Goal: Information Seeking & Learning: Check status

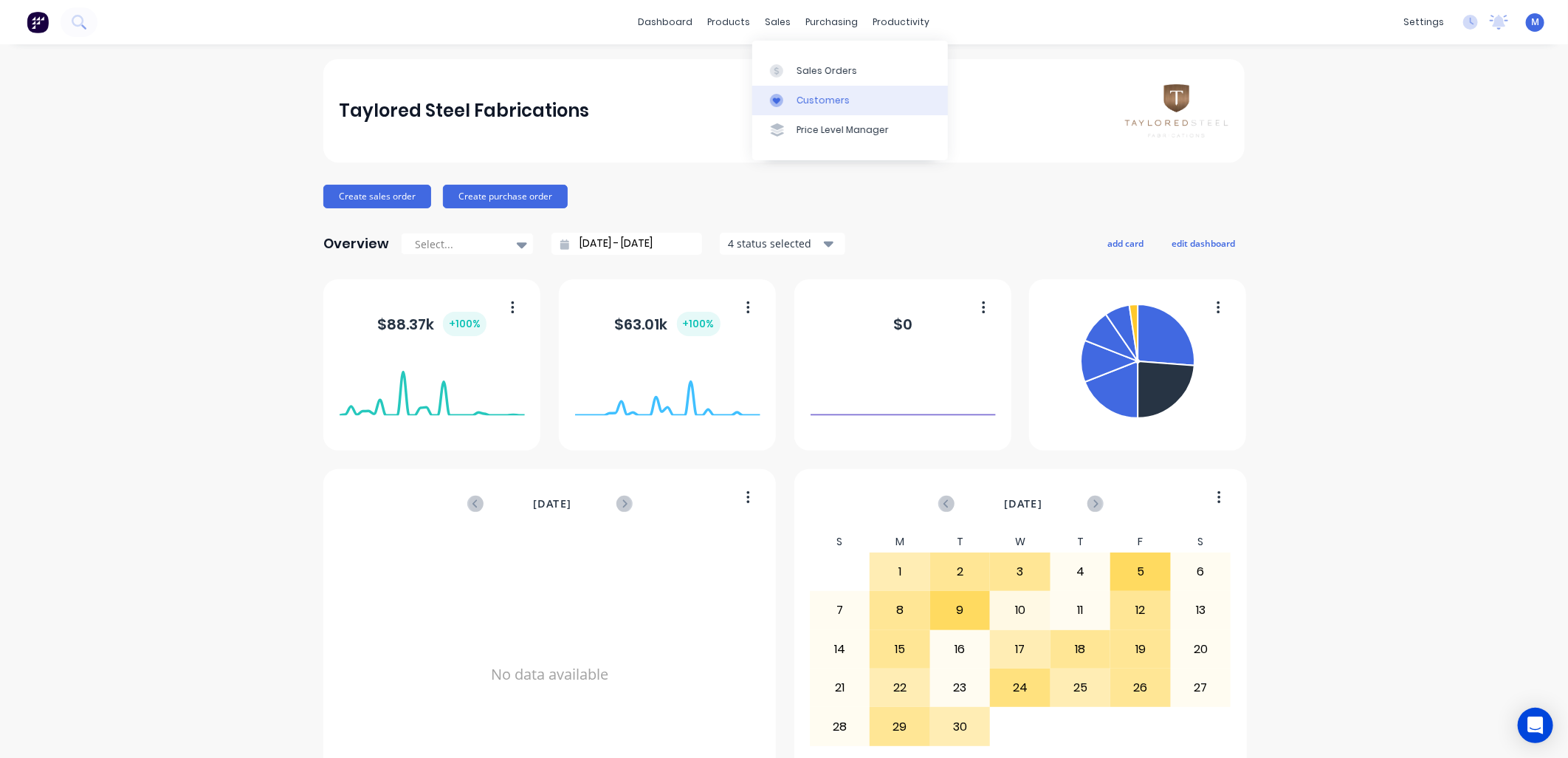
click at [783, 101] on icon at bounding box center [777, 101] width 14 height 14
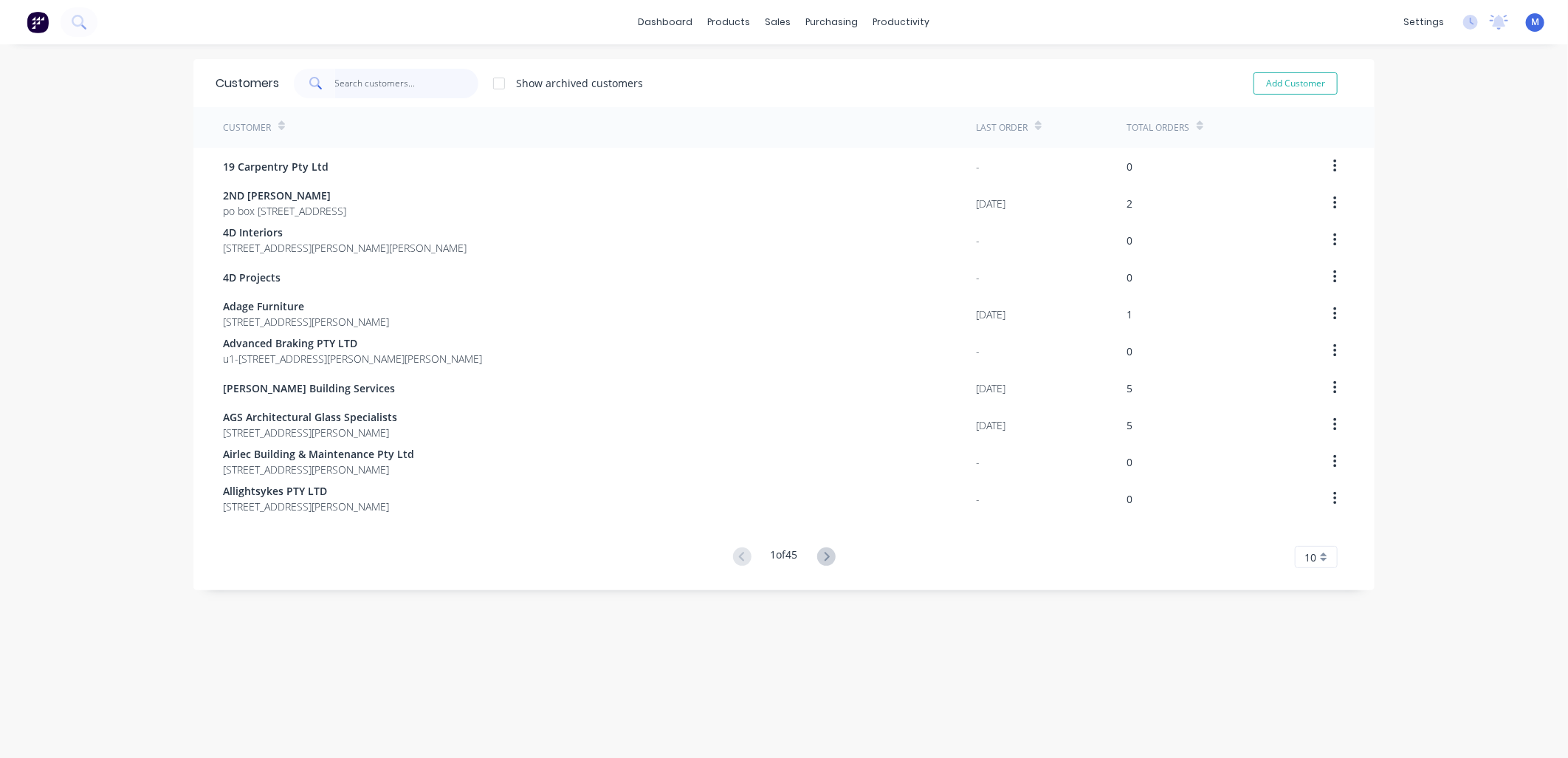
click at [424, 89] on input "text" at bounding box center [407, 83] width 144 height 29
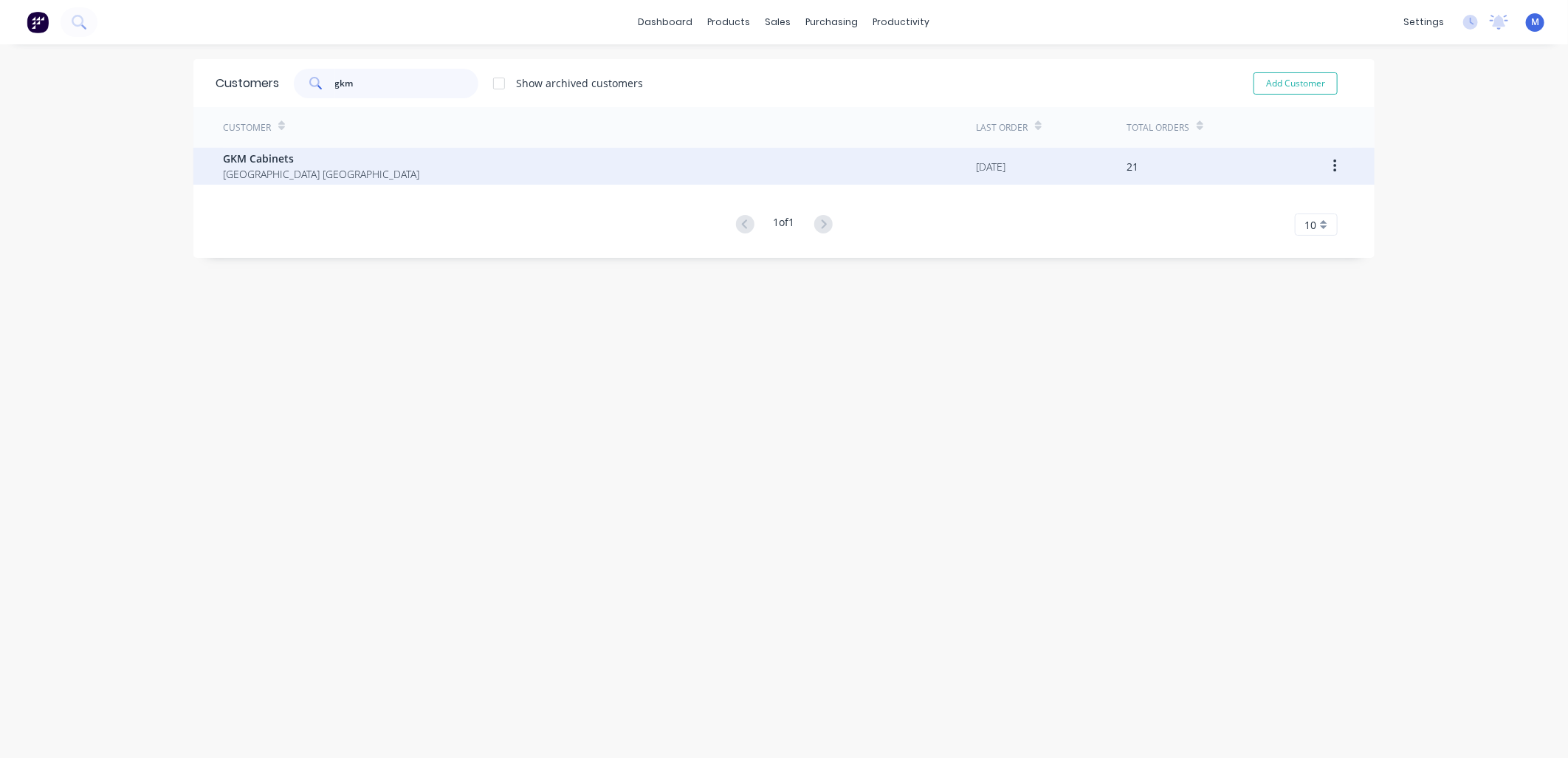
type input "gkm"
click at [322, 164] on span "GKM Cabinets" at bounding box center [321, 158] width 196 height 16
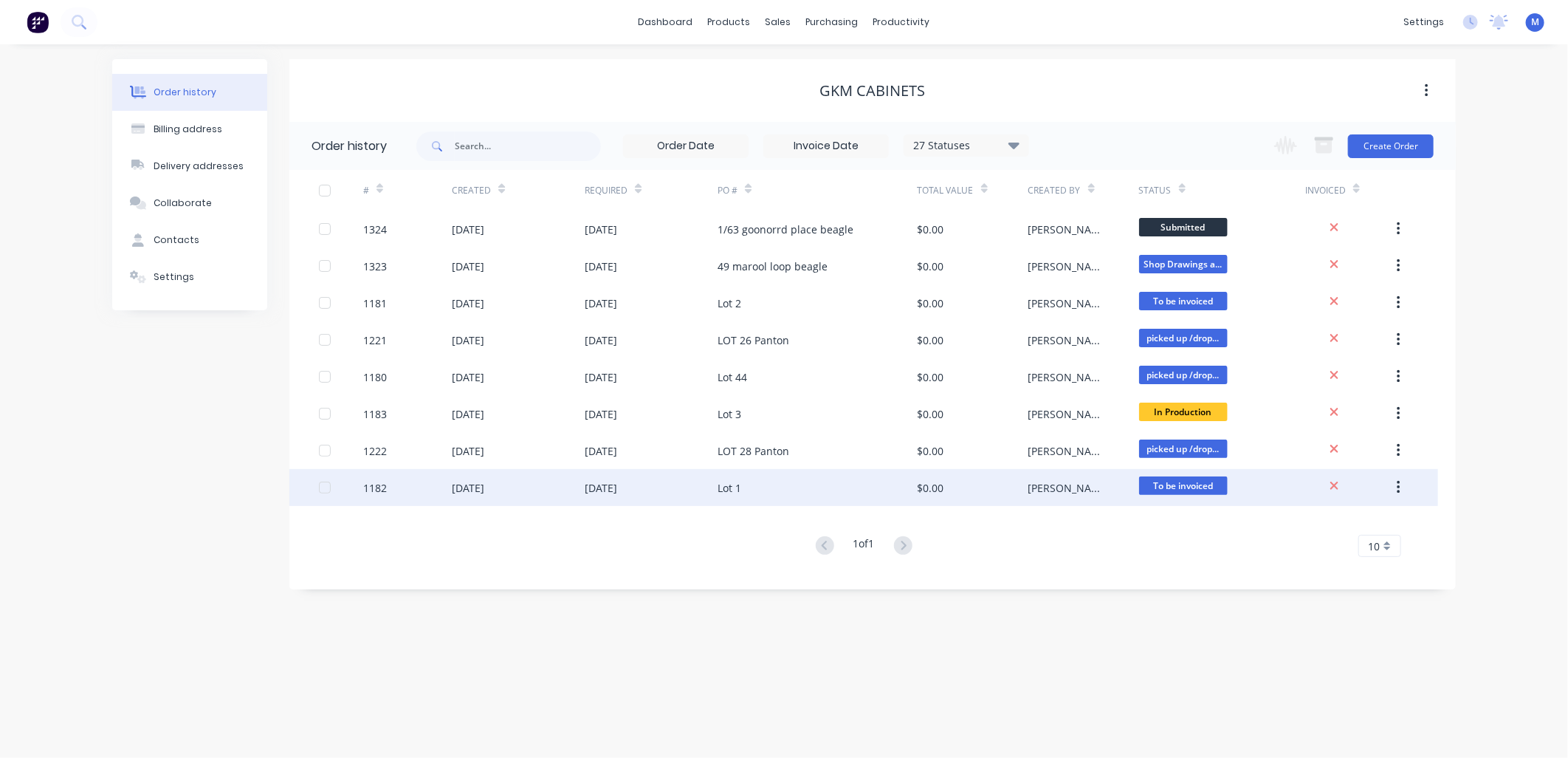
click at [733, 483] on div "Lot 1" at bounding box center [729, 488] width 23 height 16
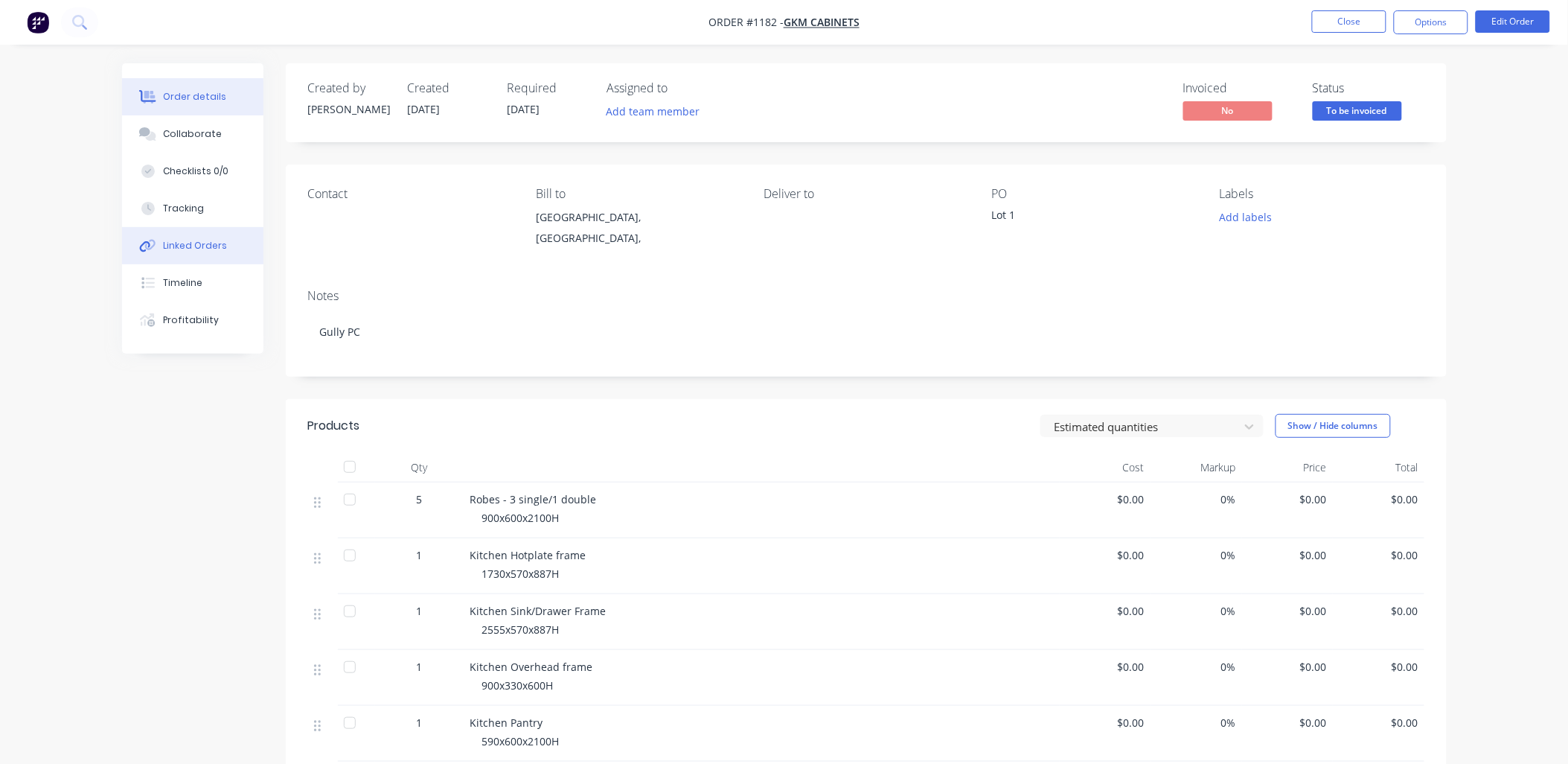
click at [191, 239] on div "Linked Orders" at bounding box center [194, 245] width 64 height 14
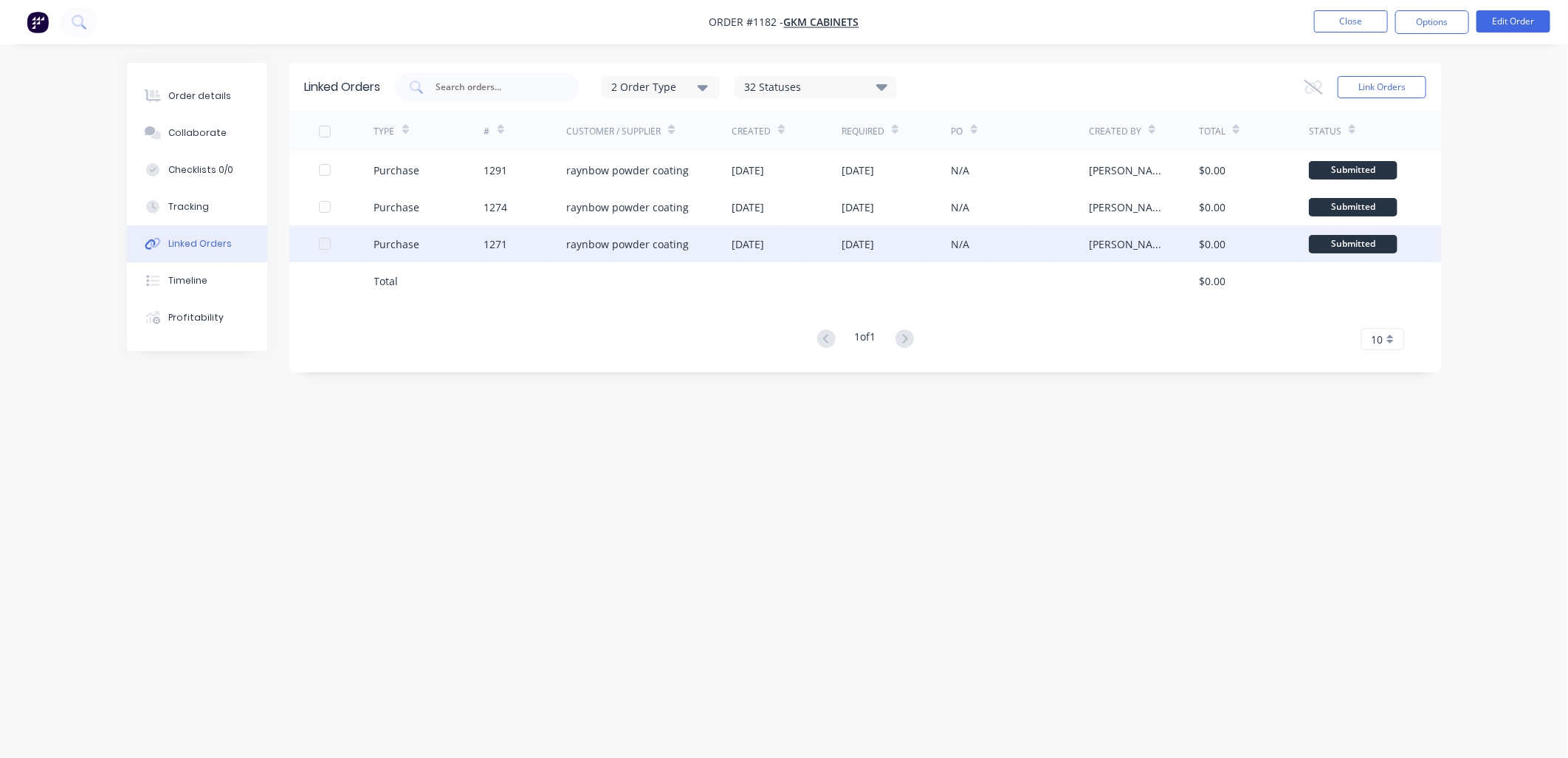
click at [623, 245] on div "raynbow powder coating" at bounding box center [627, 245] width 122 height 16
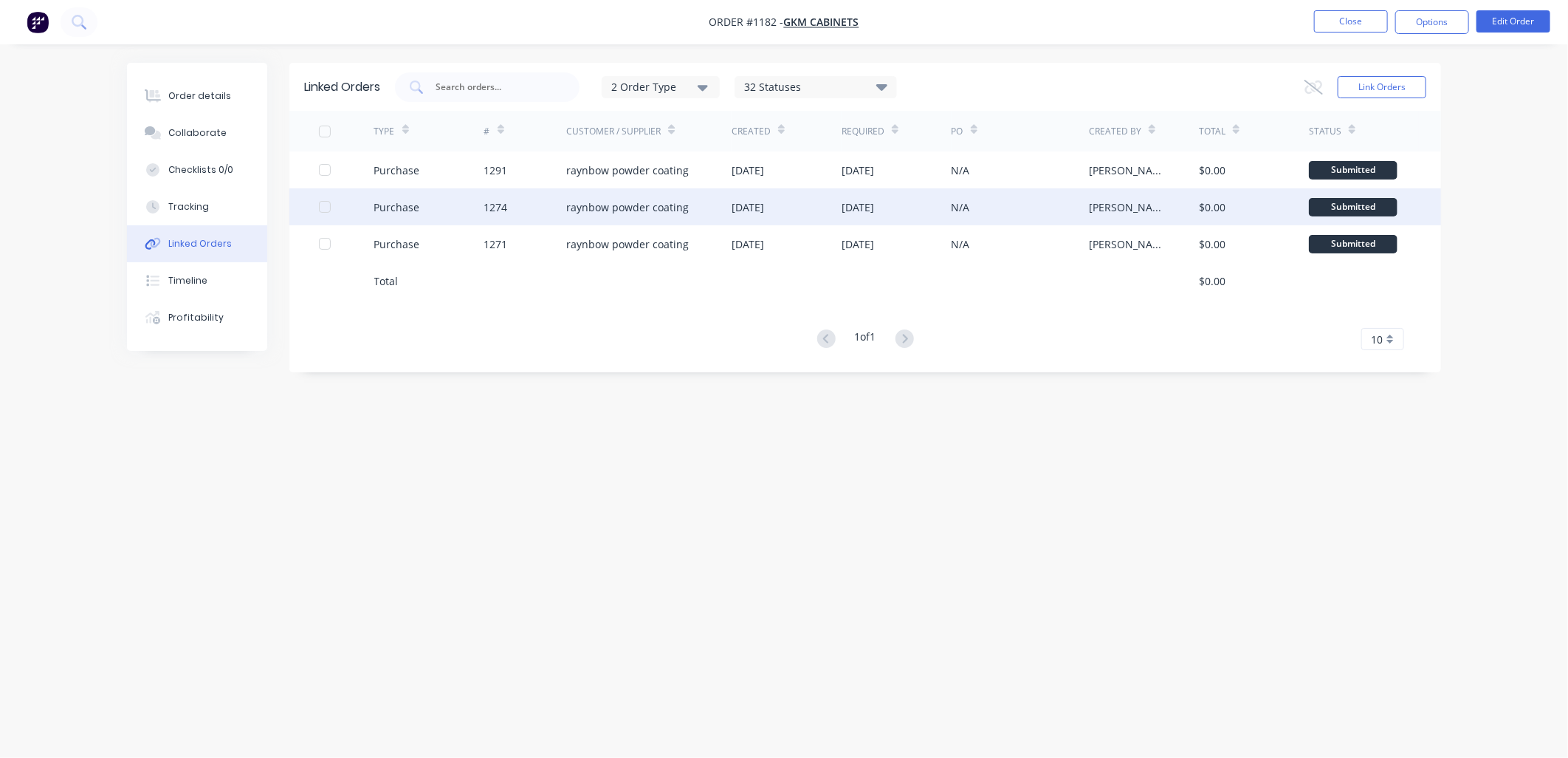
click at [663, 203] on div "raynbow powder coating" at bounding box center [627, 207] width 122 height 16
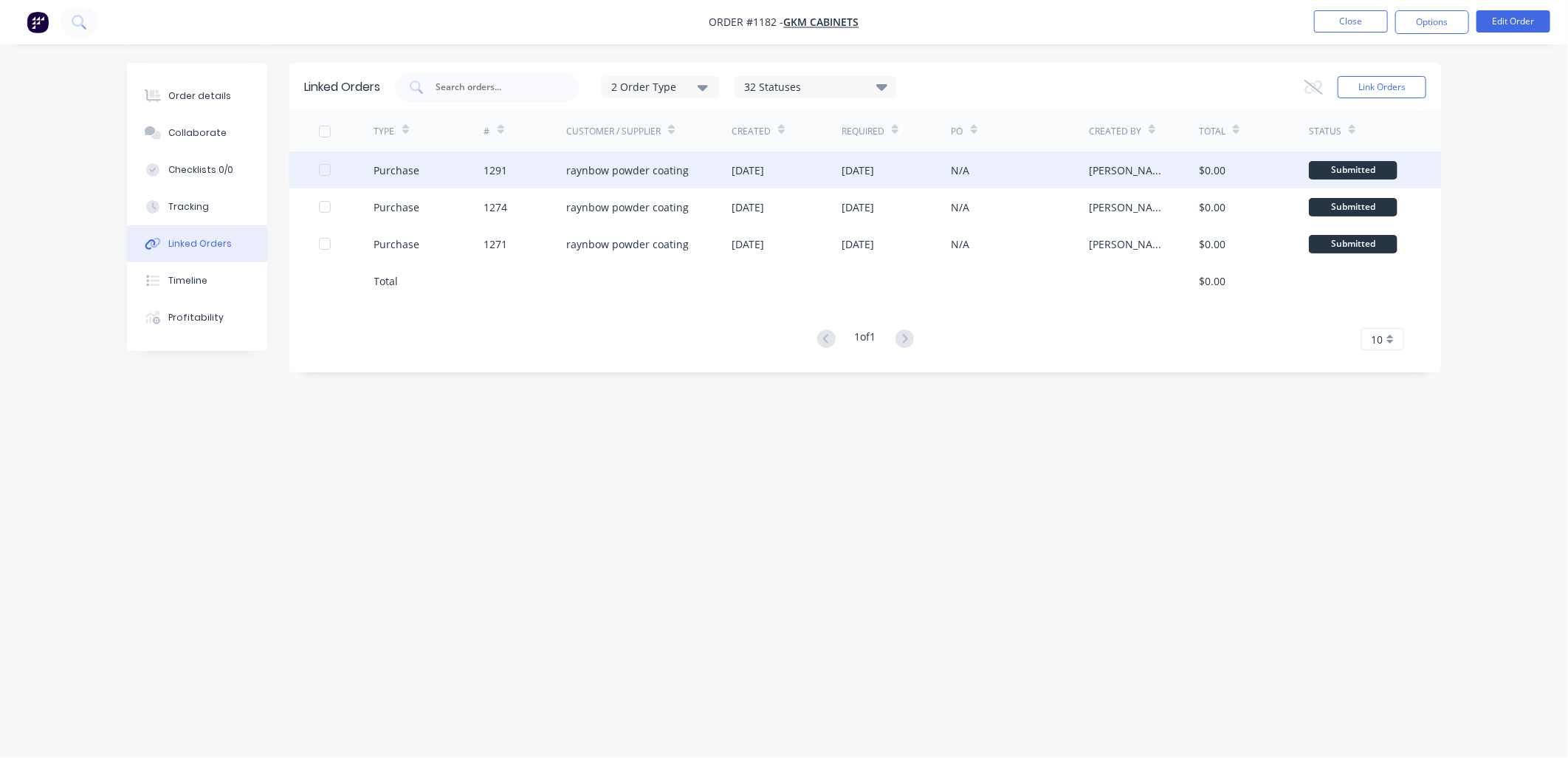
click at [588, 170] on div "raynbow powder coating" at bounding box center [627, 170] width 122 height 16
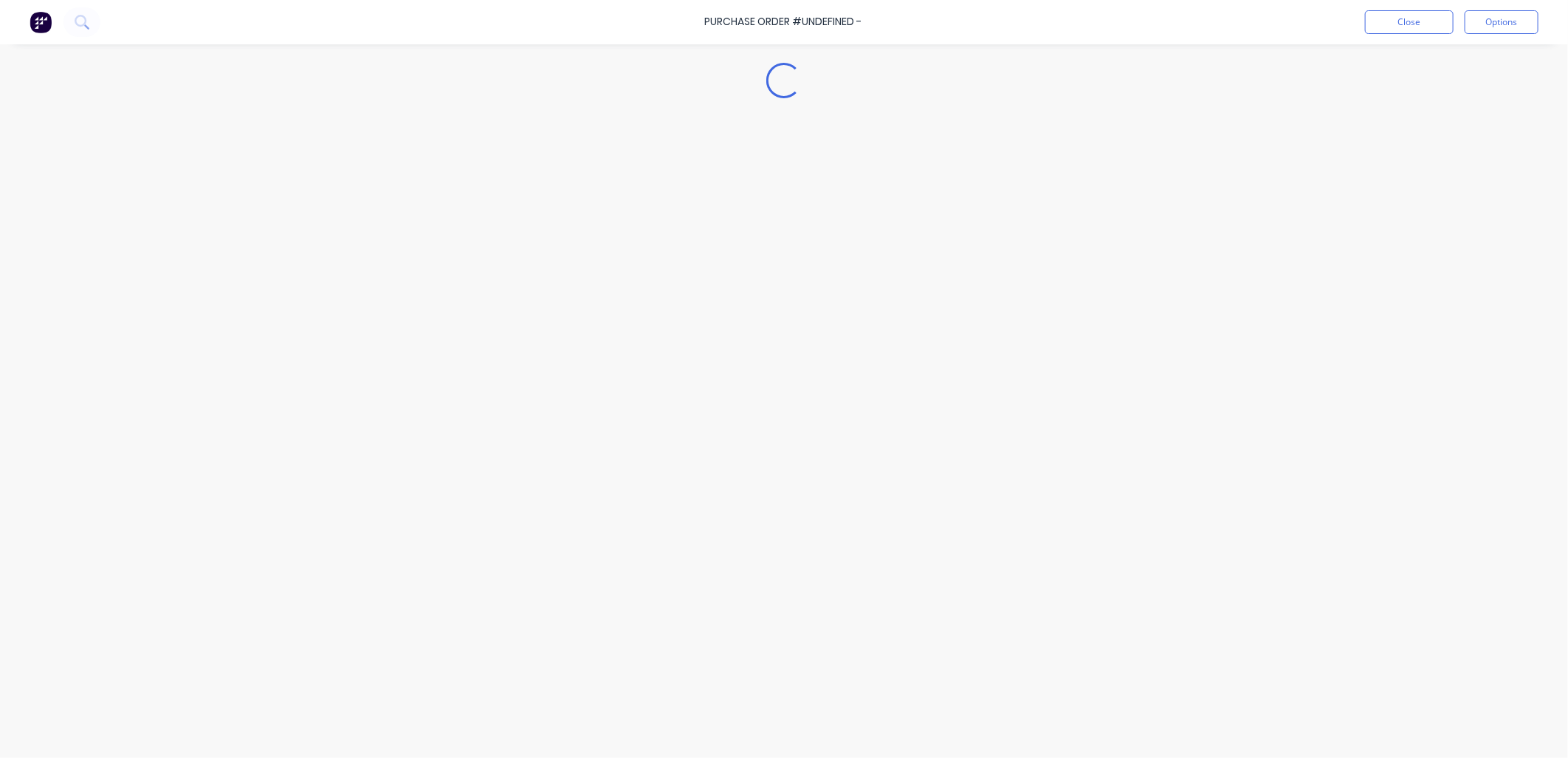
type textarea "x"
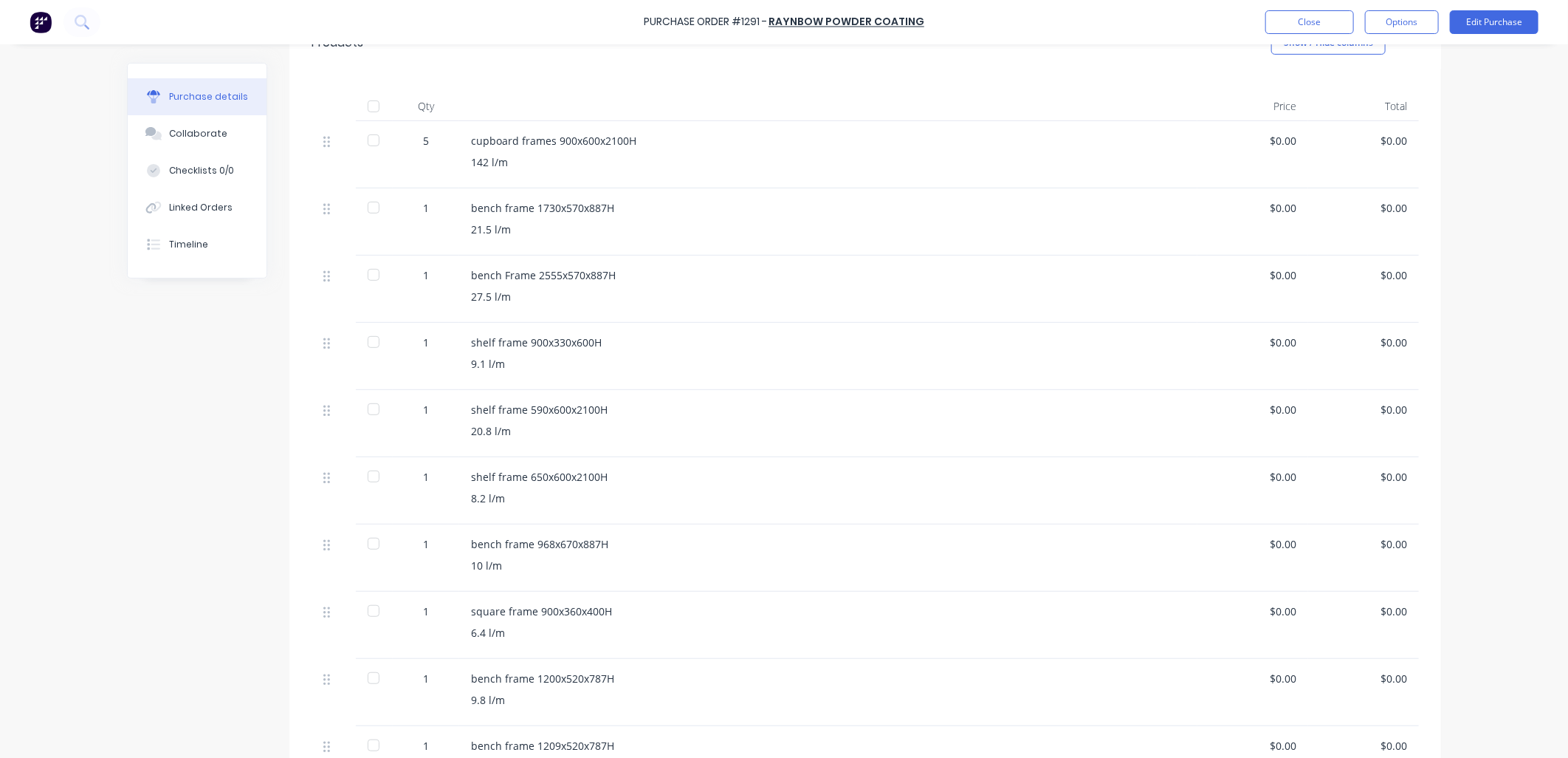
scroll to position [410, 0]
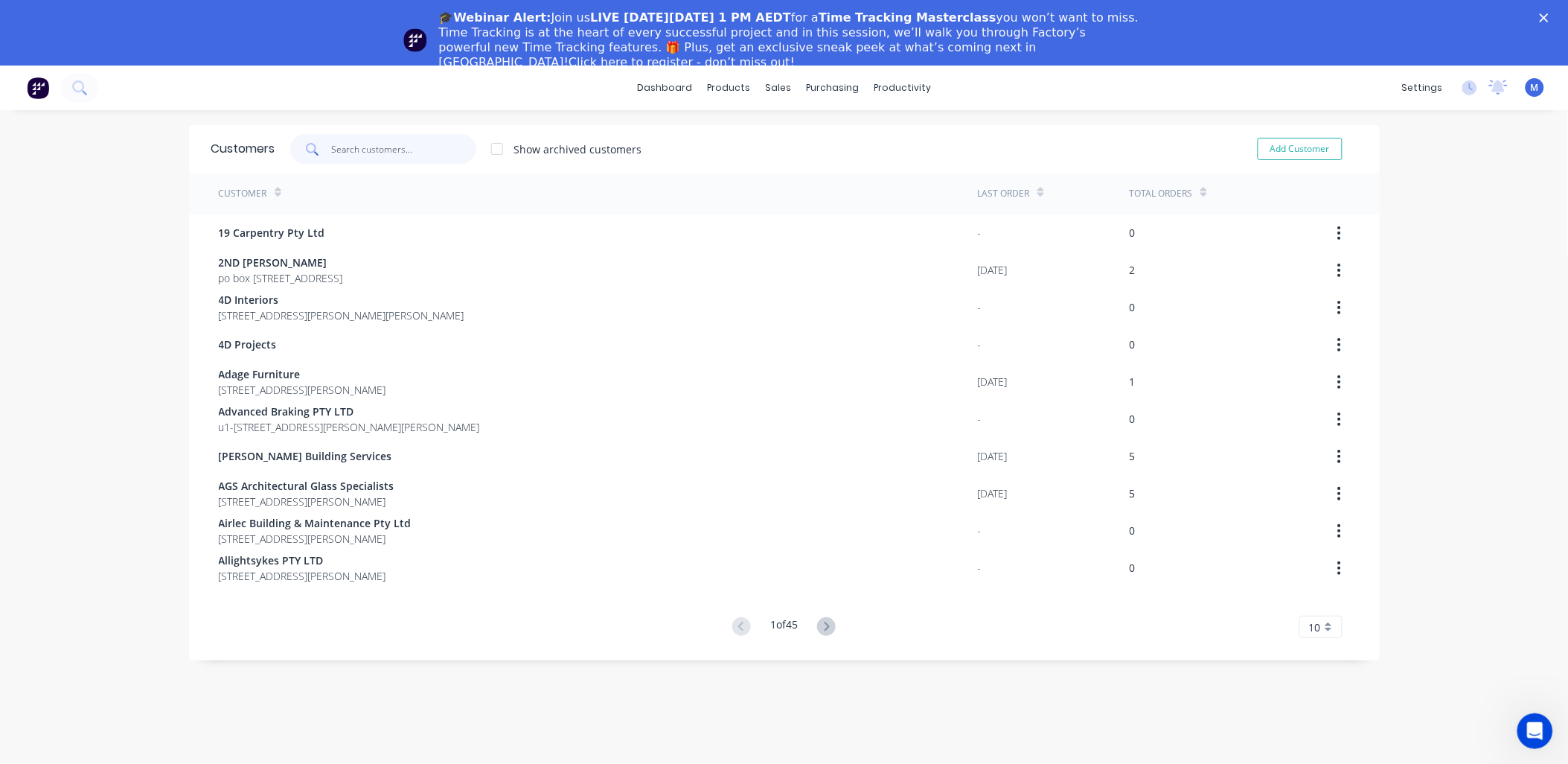
click at [377, 138] on input "text" at bounding box center [403, 149] width 145 height 30
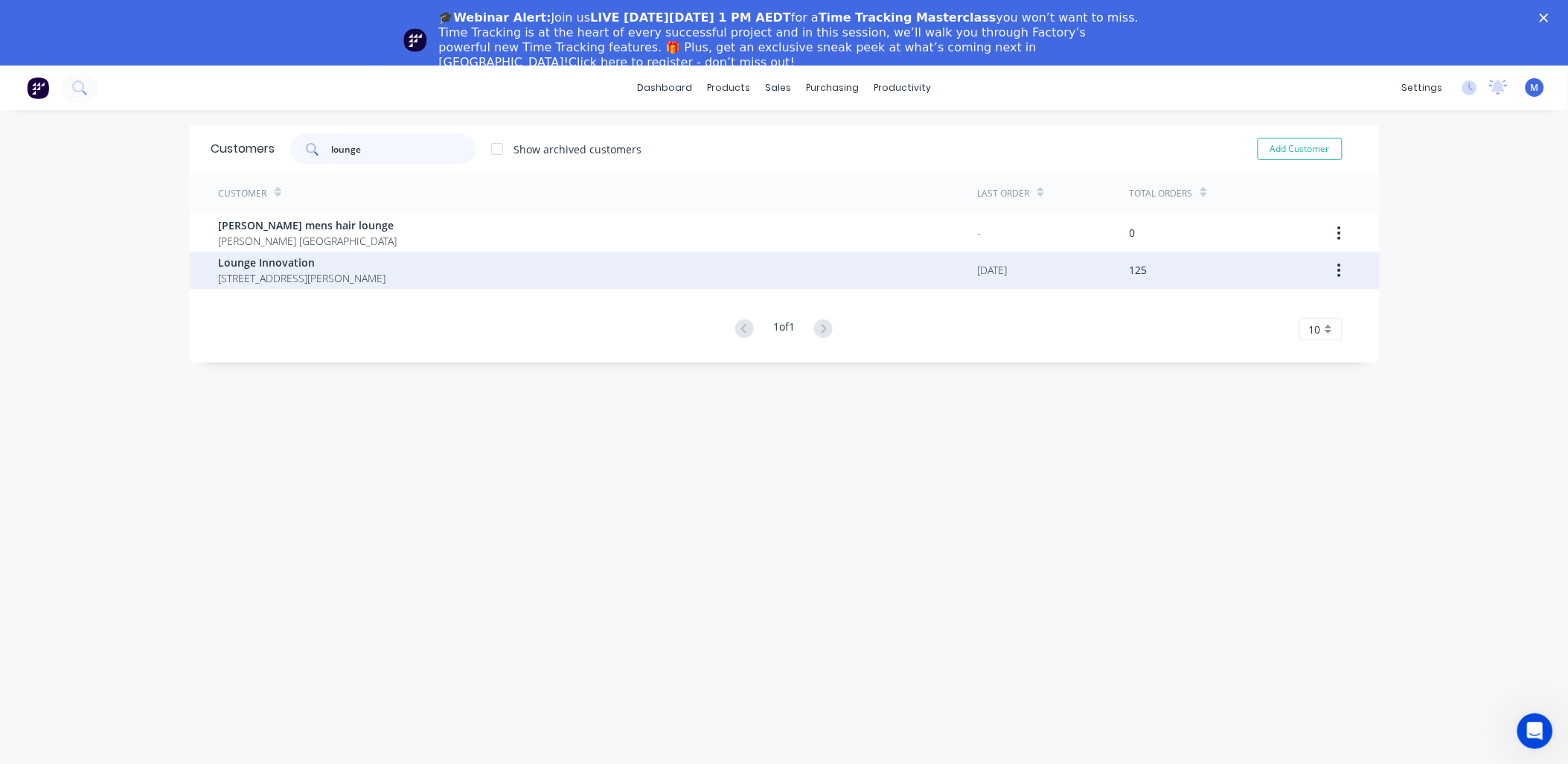
type input "lounge"
click at [263, 268] on span "Lounge Innovation" at bounding box center [303, 262] width 168 height 16
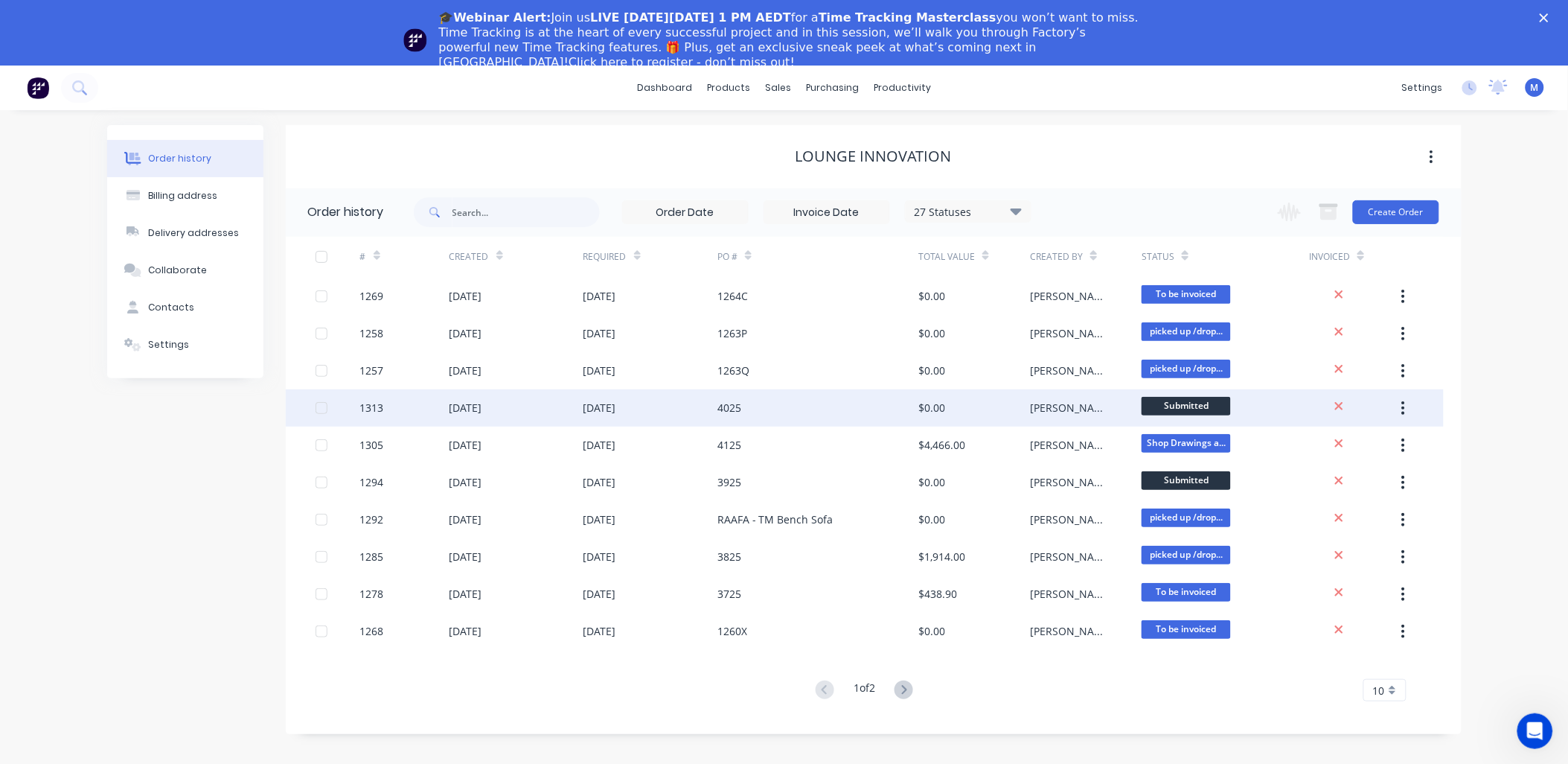
click at [732, 406] on div "4025" at bounding box center [729, 408] width 24 height 16
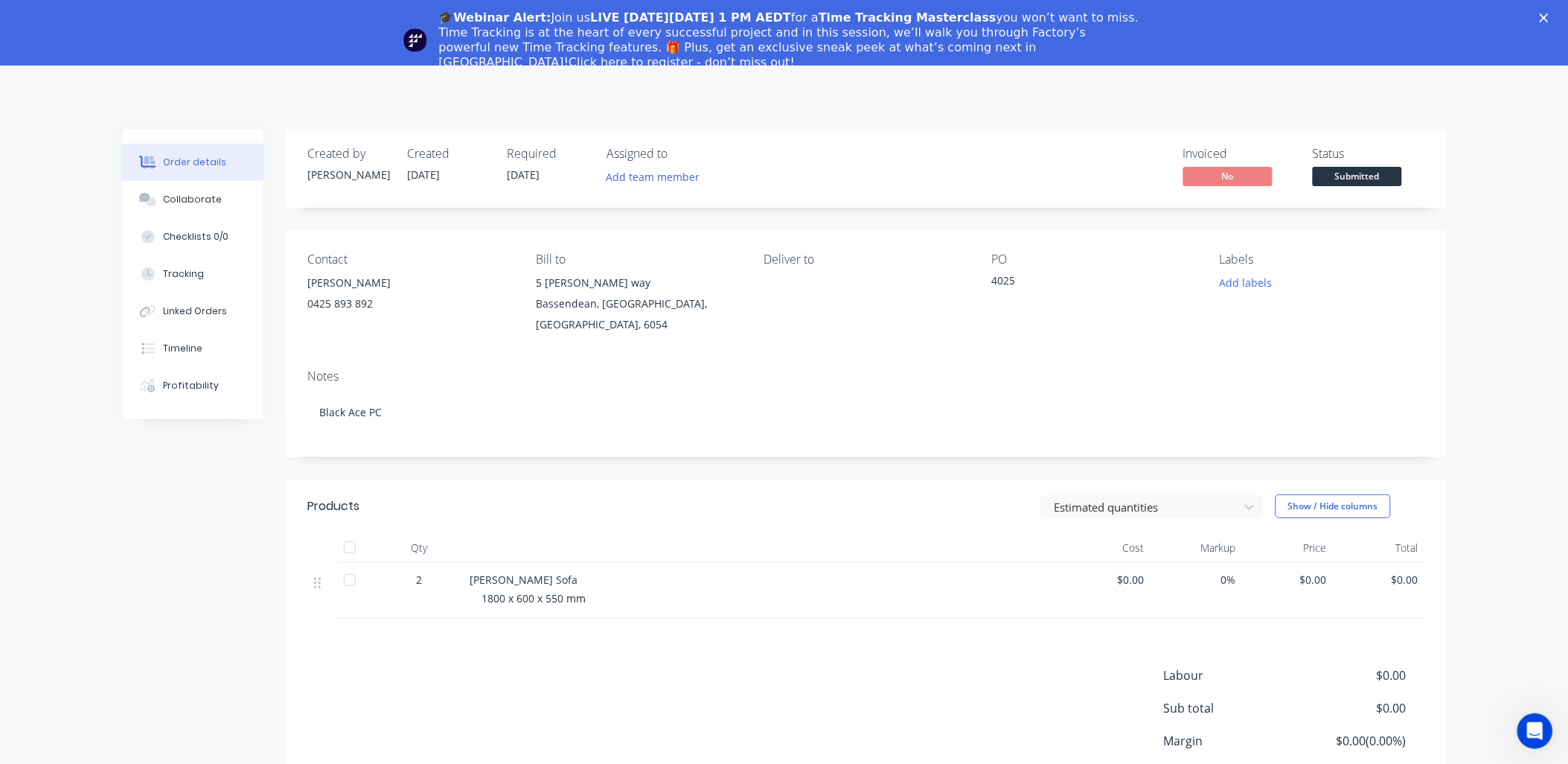
click at [1549, 16] on icon "Close" at bounding box center [1544, 18] width 9 height 9
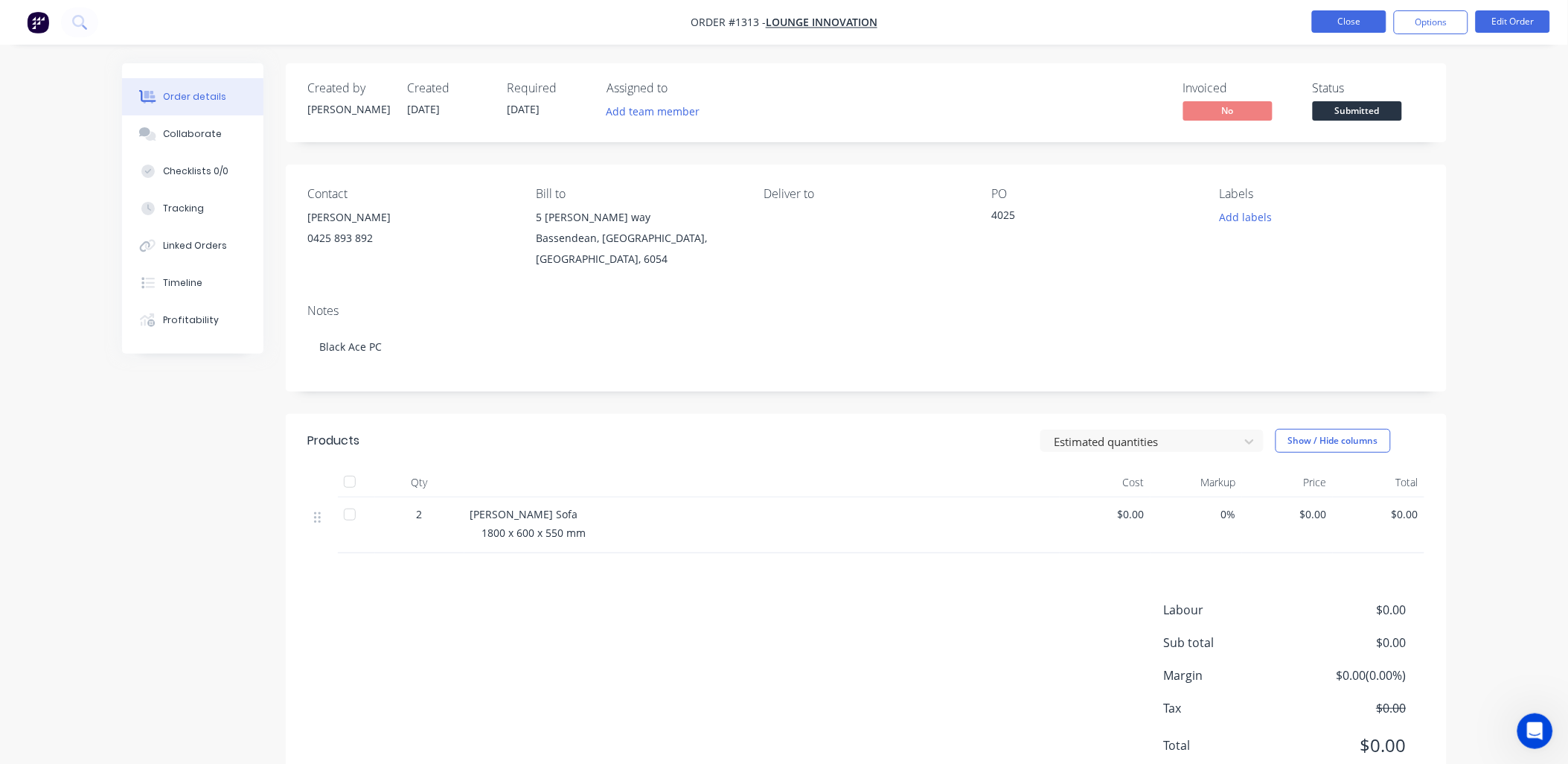
click at [1355, 23] on button "Close" at bounding box center [1350, 22] width 75 height 23
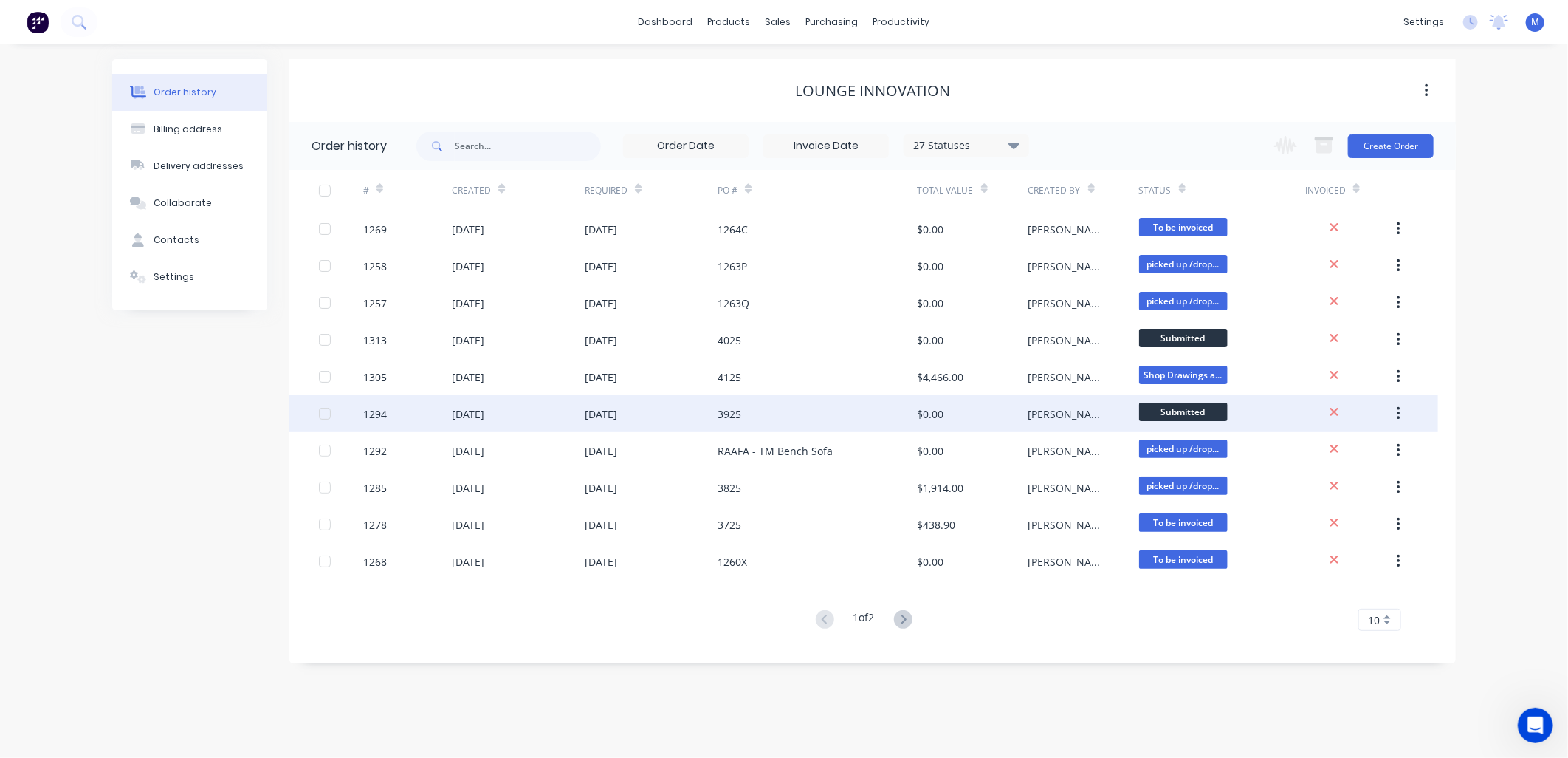
click at [727, 419] on div "3925" at bounding box center [729, 414] width 23 height 16
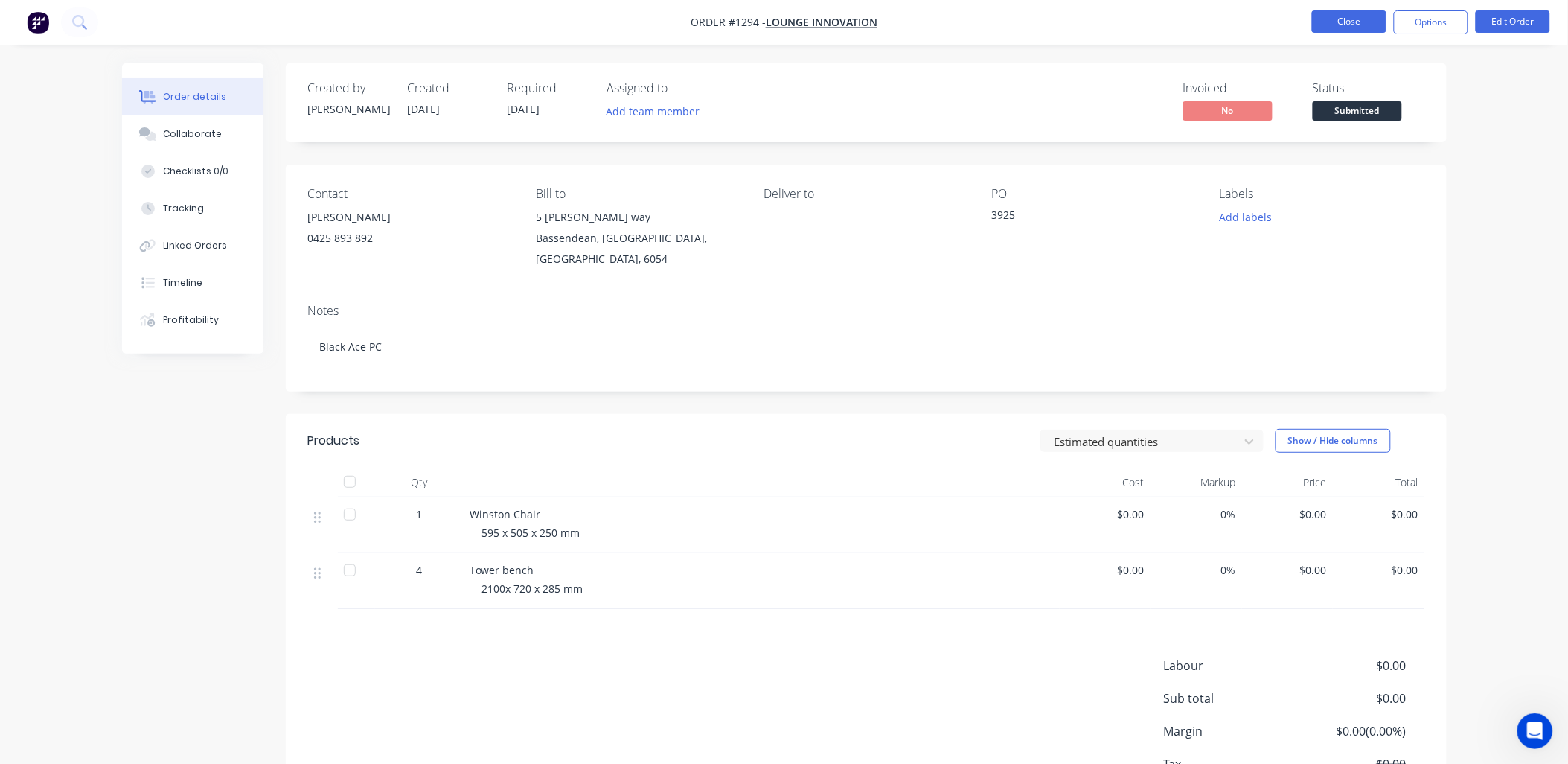
click at [1343, 23] on button "Close" at bounding box center [1350, 22] width 75 height 23
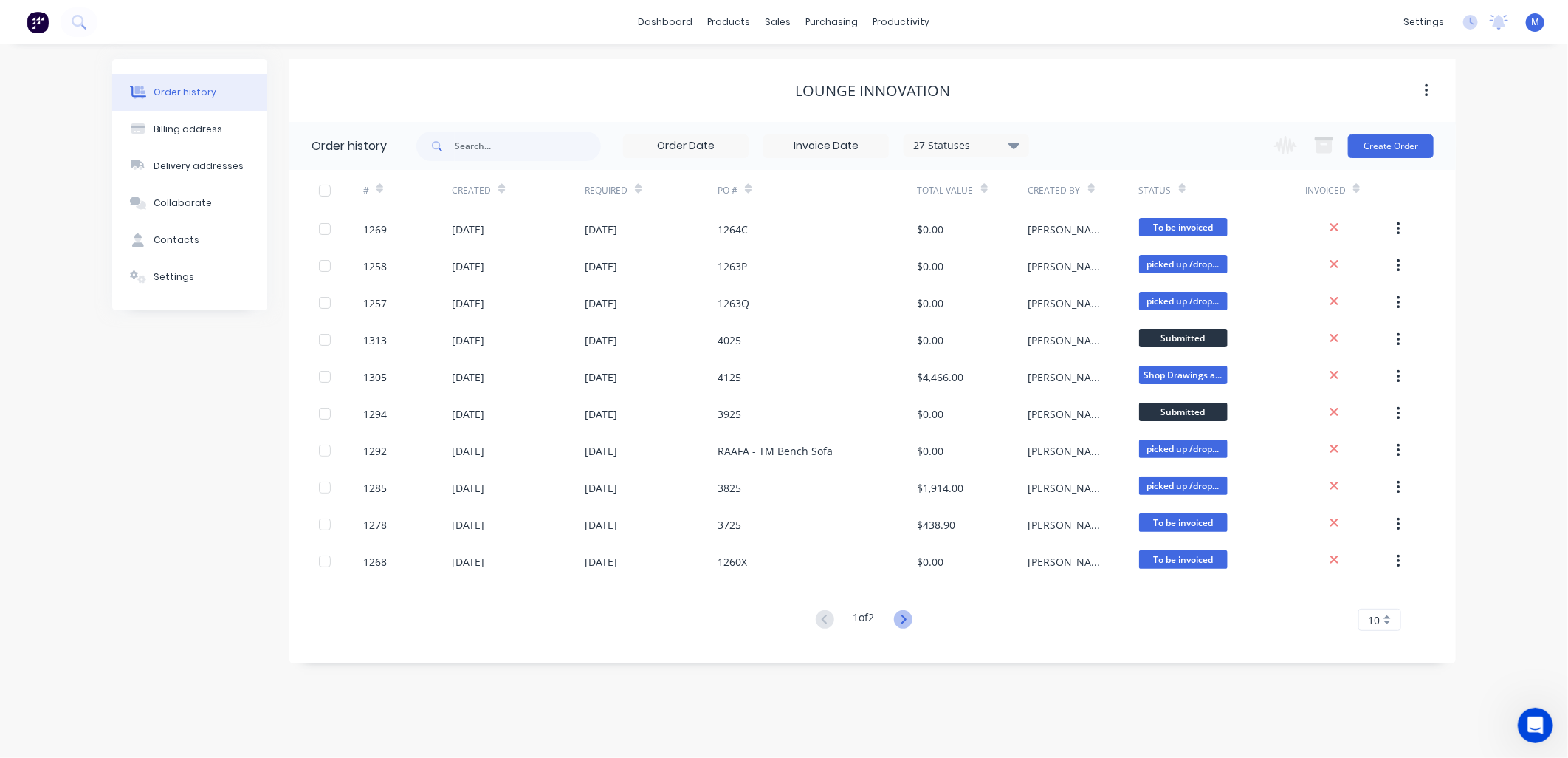
click at [902, 622] on icon at bounding box center [903, 619] width 19 height 19
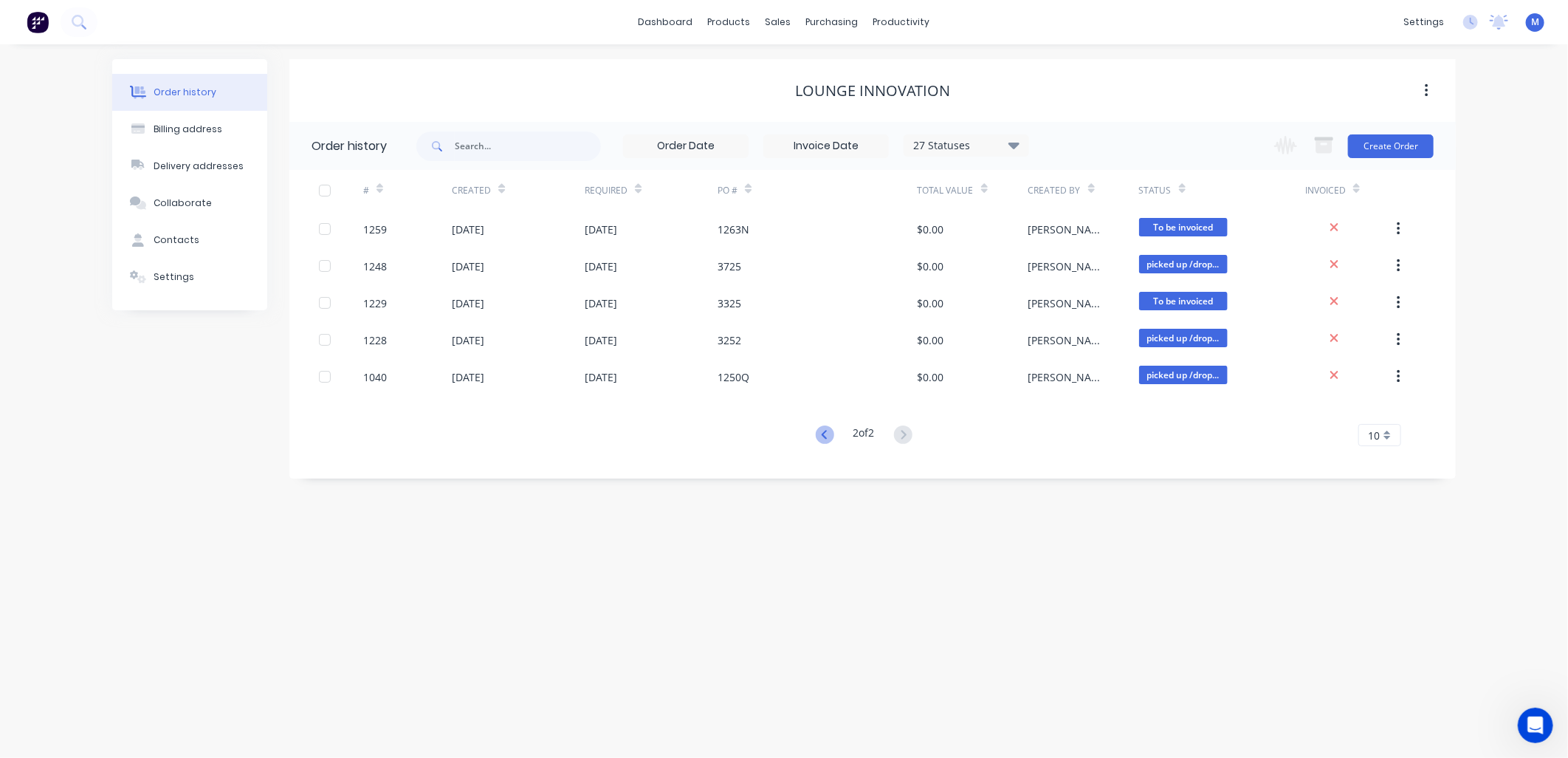
click at [820, 437] on icon at bounding box center [825, 434] width 19 height 19
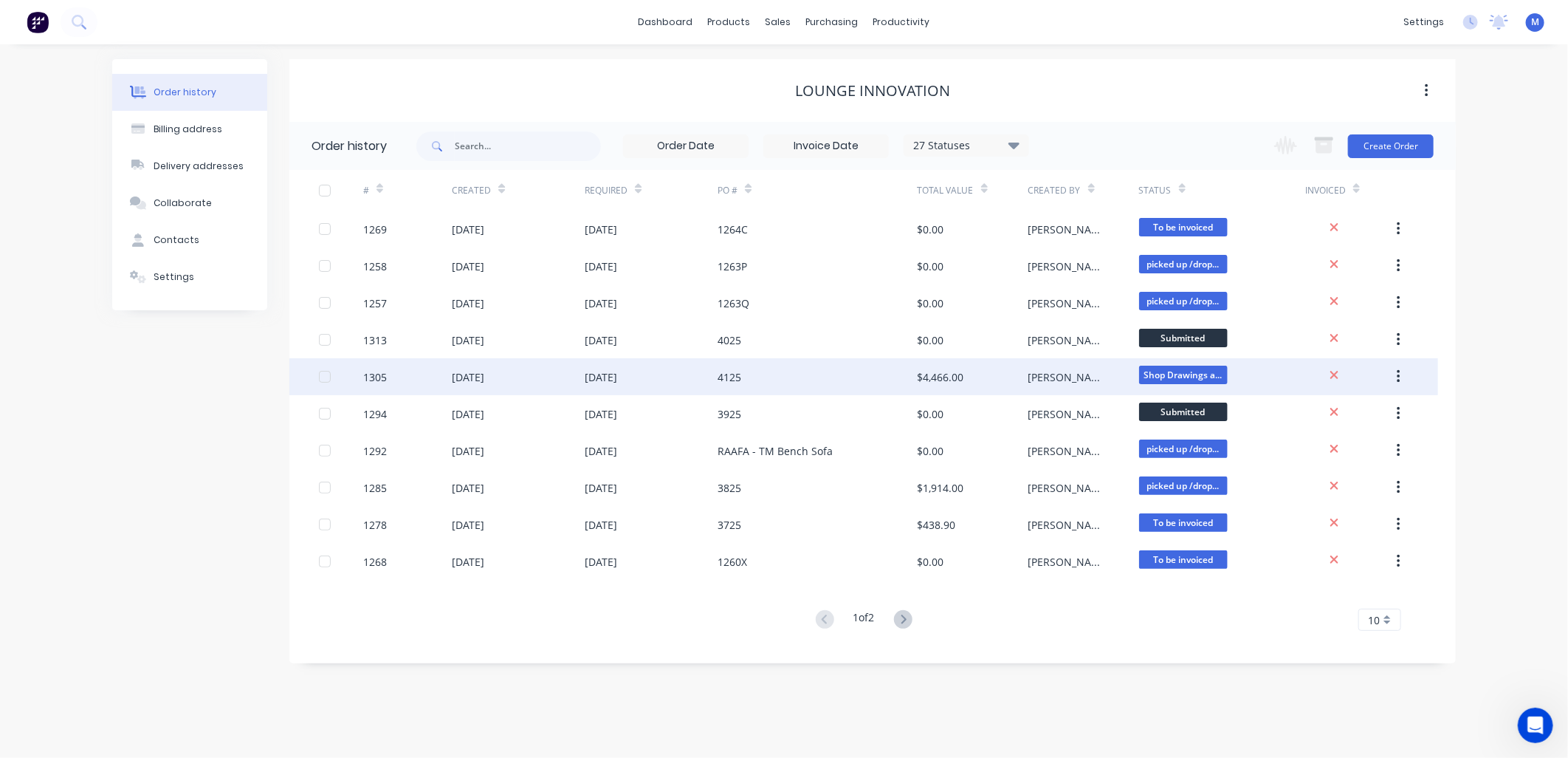
click at [950, 379] on div "$4,466.00" at bounding box center [941, 378] width 47 height 16
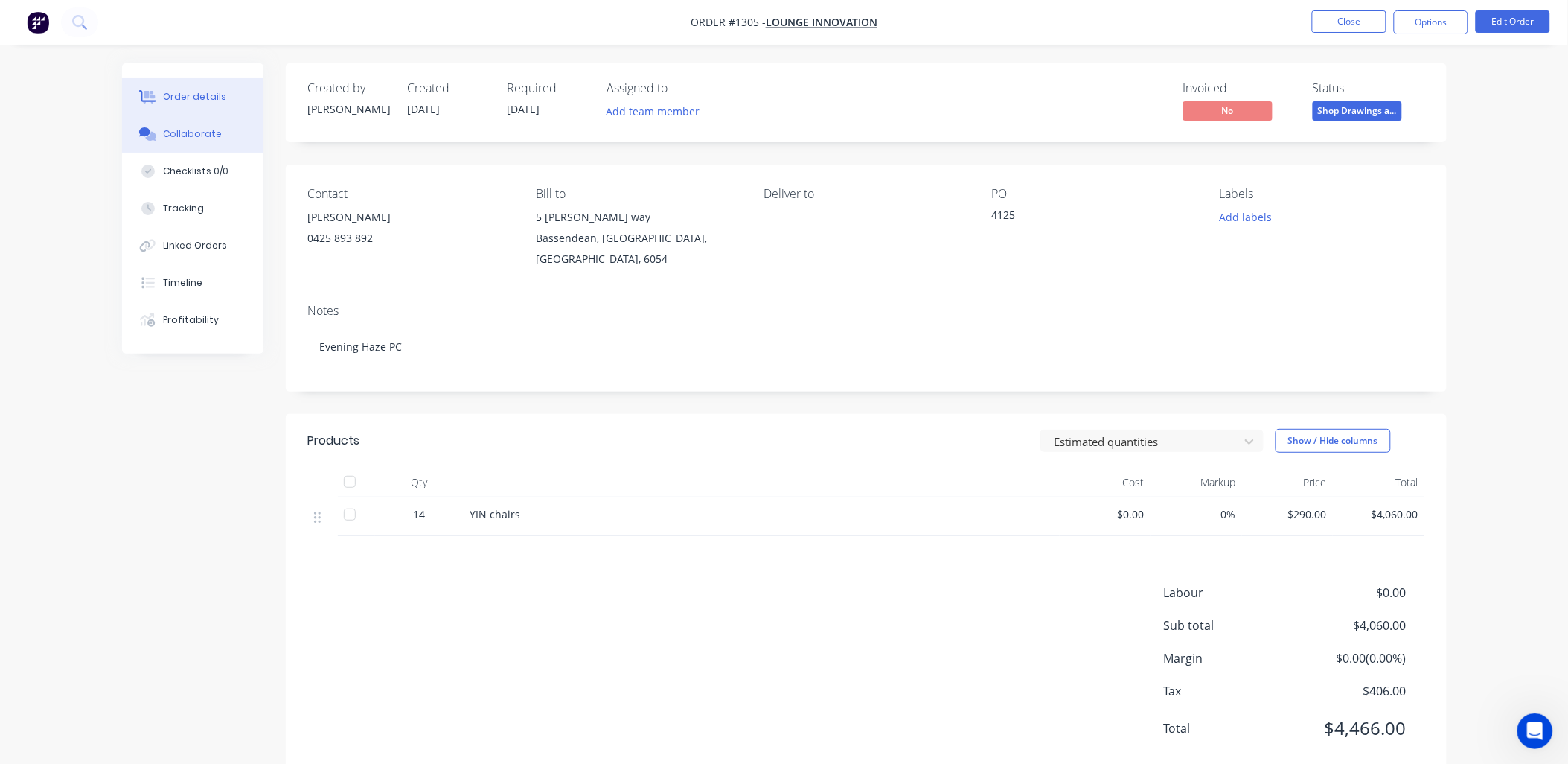
click at [213, 129] on div "Collaborate" at bounding box center [192, 134] width 59 height 14
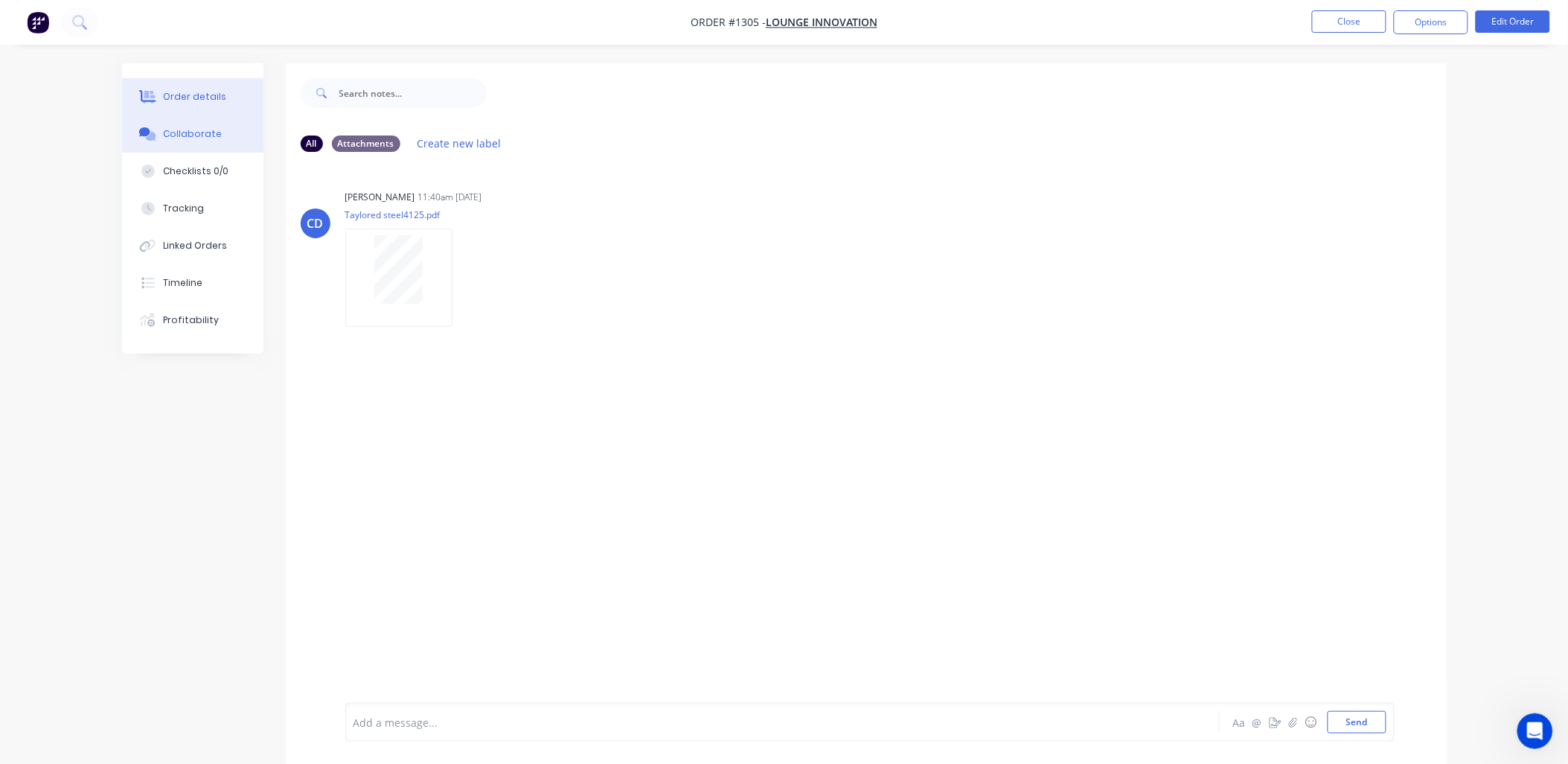
click at [175, 92] on div "Order details" at bounding box center [194, 97] width 63 height 14
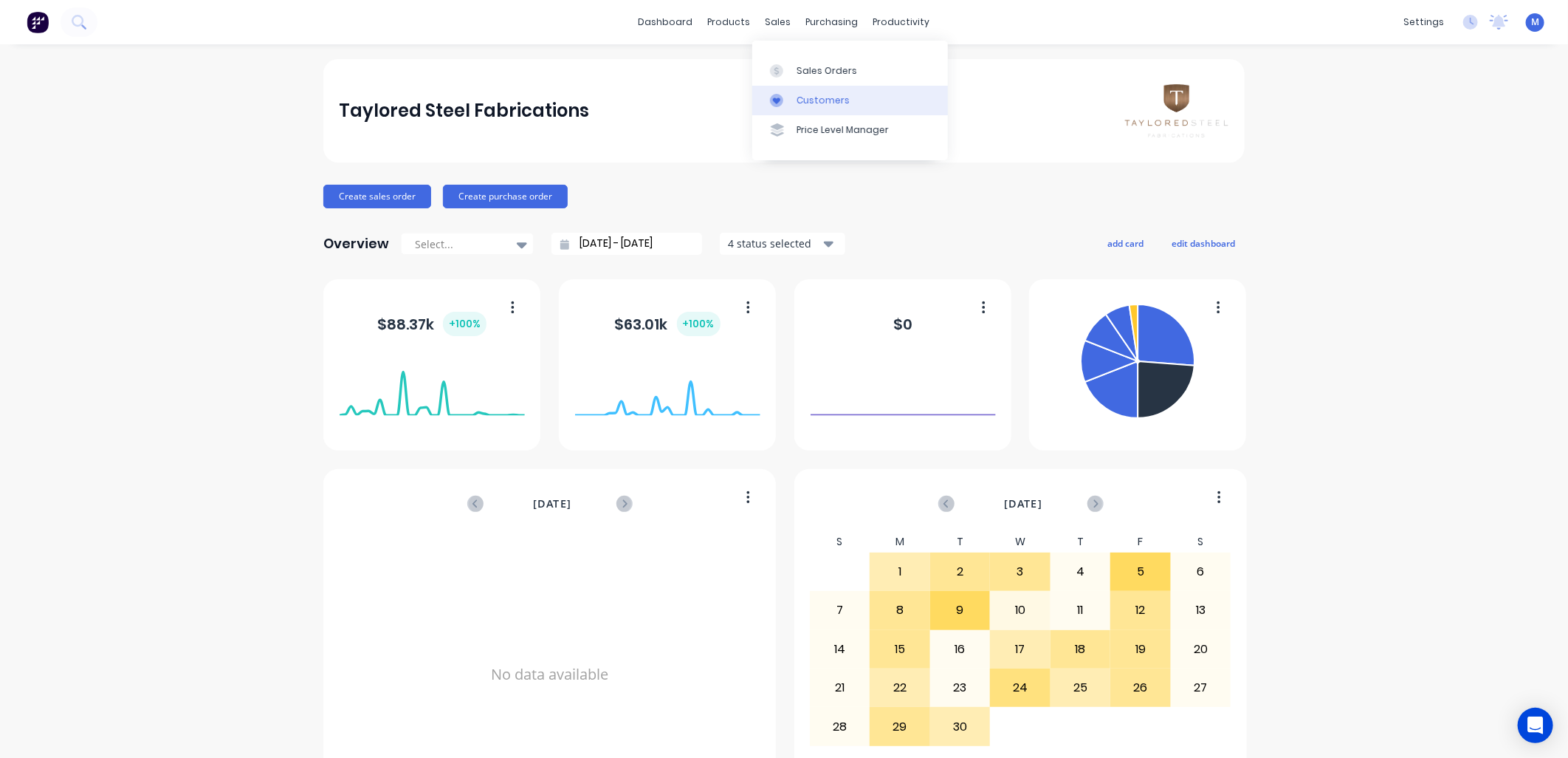
click at [792, 104] on link "Customers" at bounding box center [850, 101] width 196 height 29
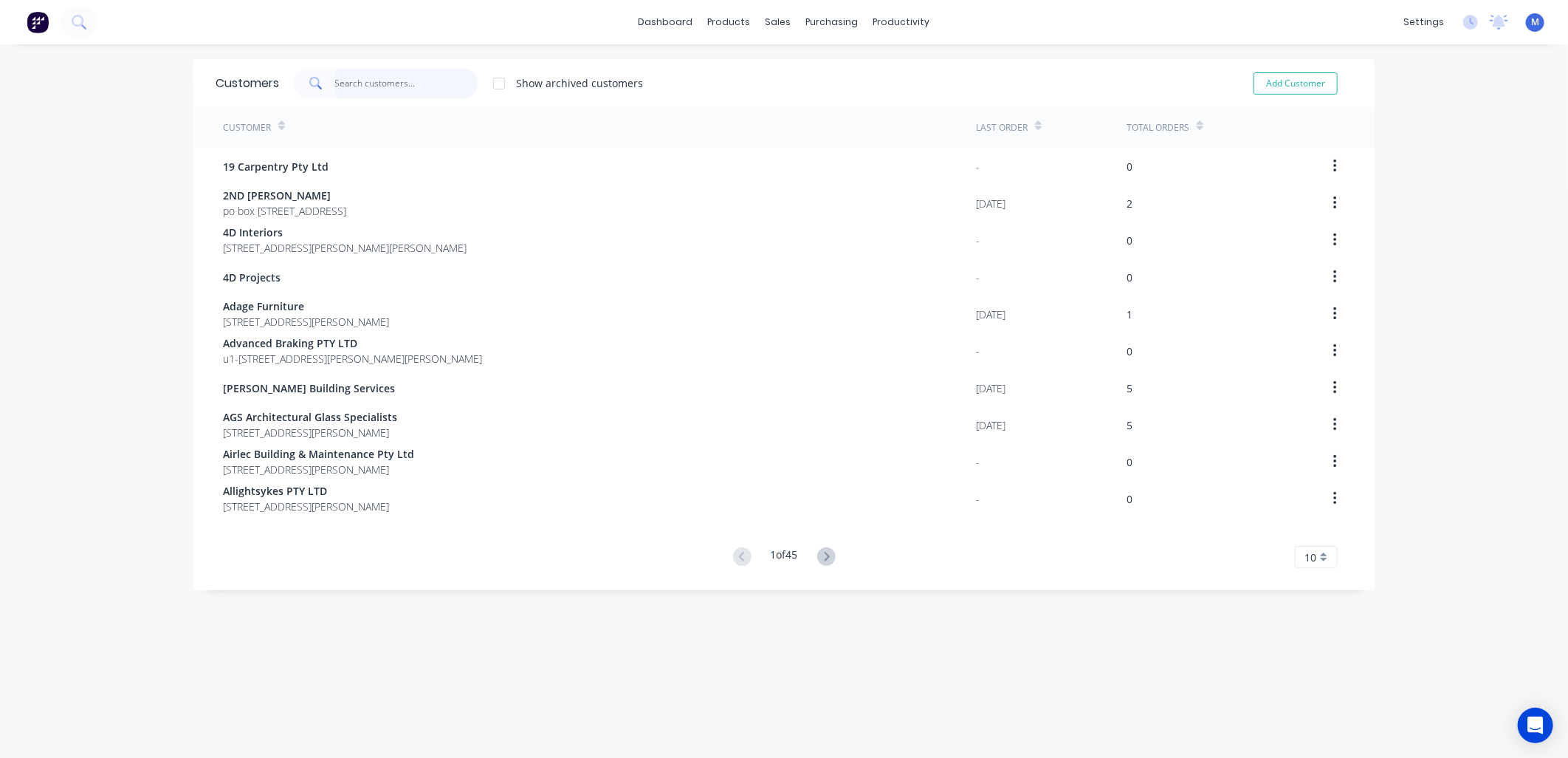
click at [403, 86] on input "text" at bounding box center [407, 83] width 144 height 29
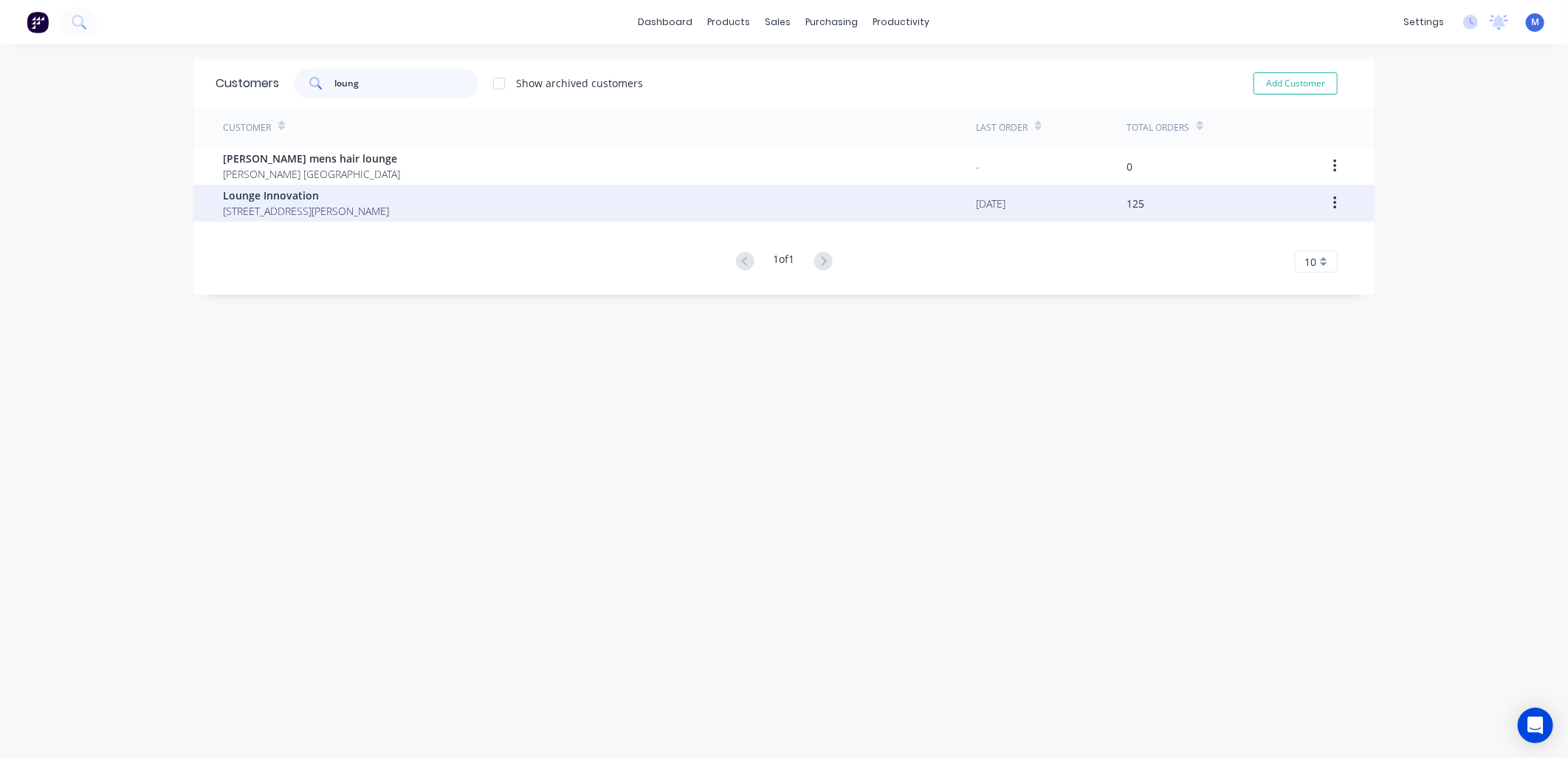
type input "loung"
click at [284, 201] on span "Lounge Innovation" at bounding box center [306, 196] width 166 height 16
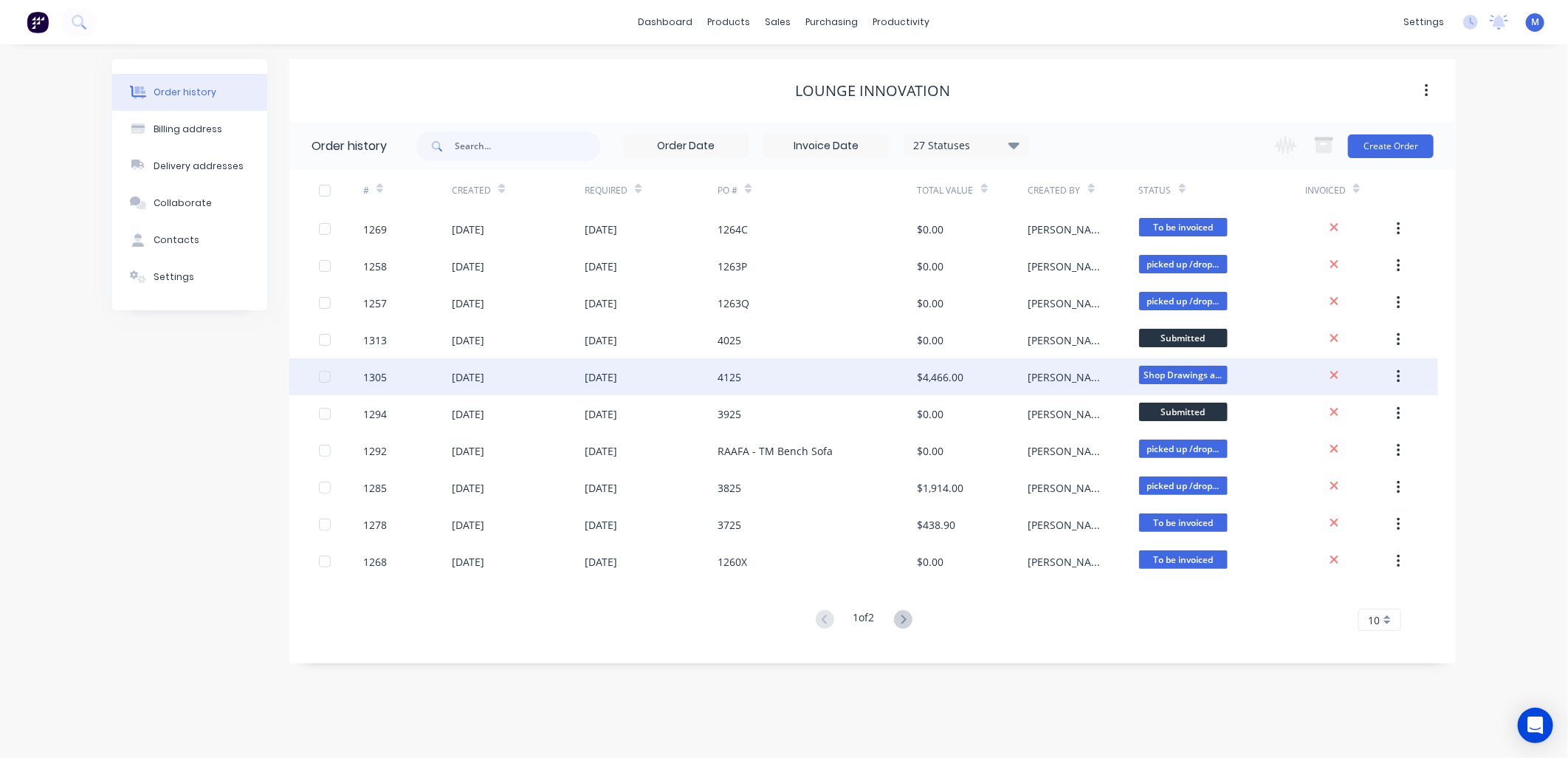
click at [924, 367] on div "$4,466.00" at bounding box center [973, 377] width 110 height 37
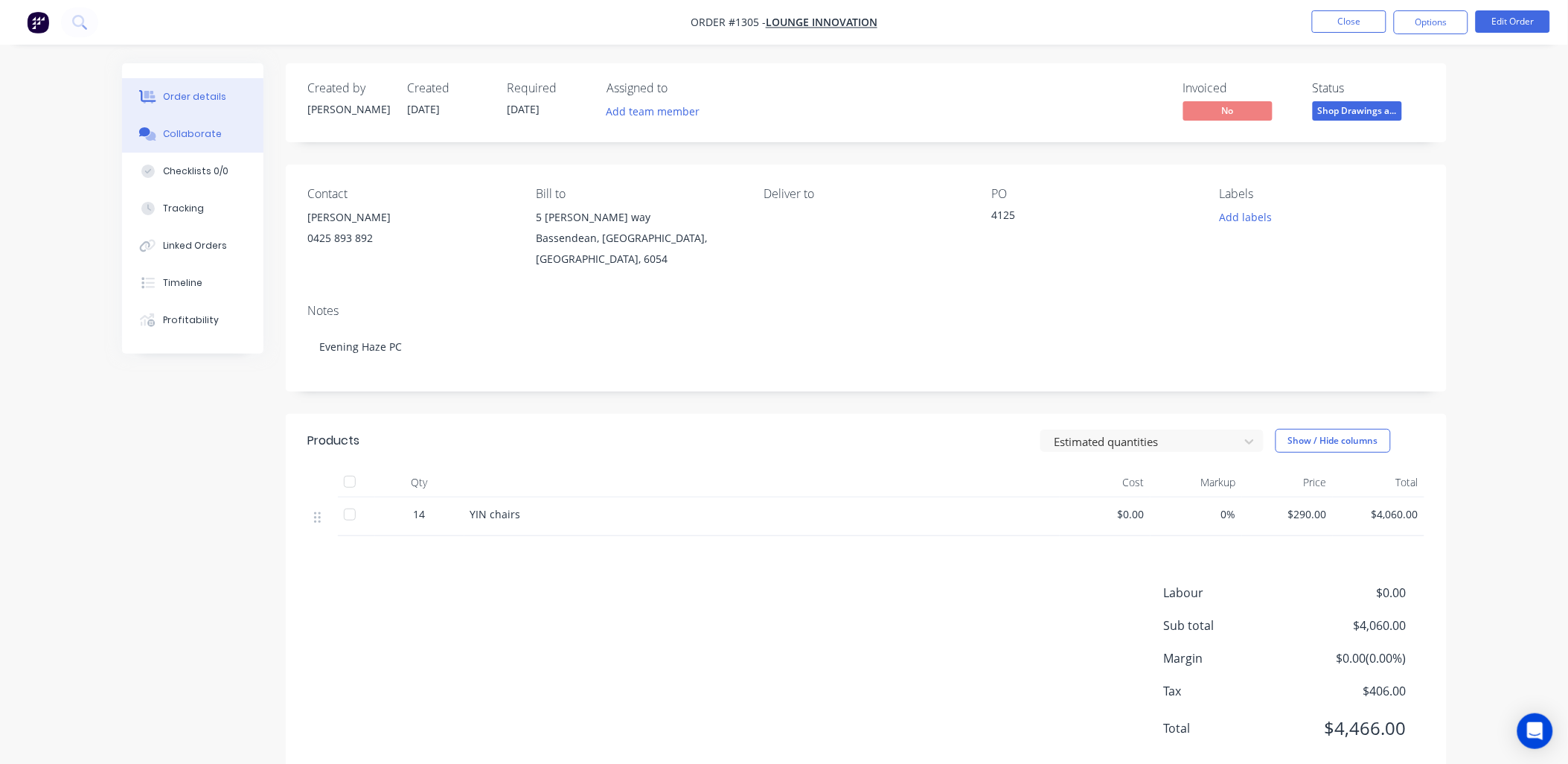
click at [190, 130] on div "Collaborate" at bounding box center [192, 134] width 59 height 14
